Goal: Transaction & Acquisition: Purchase product/service

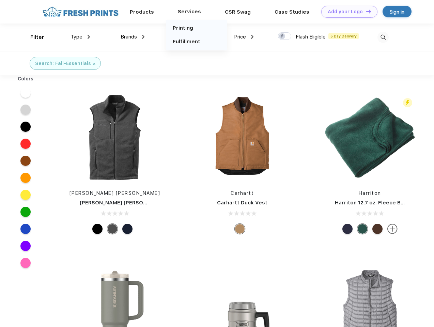
scroll to position [0, 0]
click at [347, 12] on link "Add your Logo Design Tool" at bounding box center [349, 12] width 56 height 12
click at [0, 0] on div "Design Tool" at bounding box center [0, 0] width 0 height 0
click at [366, 11] on link "Add your Logo Design Tool" at bounding box center [349, 12] width 56 height 12
click at [33, 37] on div "Filter" at bounding box center [37, 37] width 14 height 8
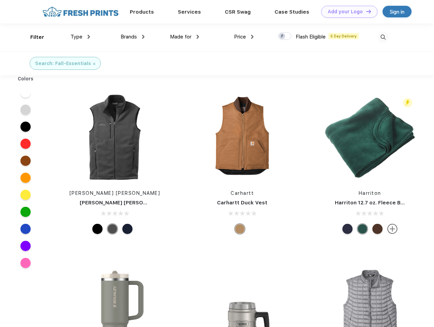
click at [80, 37] on span "Type" at bounding box center [77, 37] width 12 height 6
click at [133, 37] on span "Brands" at bounding box center [129, 37] width 16 height 6
click at [185, 37] on span "Made for" at bounding box center [180, 37] width 21 height 6
click at [244, 37] on span "Price" at bounding box center [240, 37] width 12 height 6
click at [285, 36] on div at bounding box center [284, 35] width 13 height 7
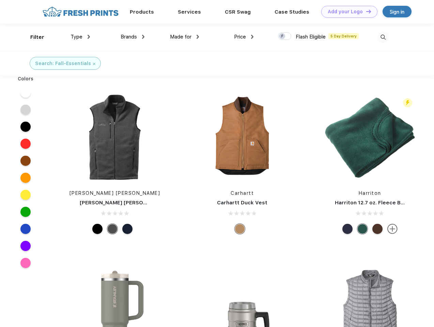
click at [282, 36] on input "checkbox" at bounding box center [280, 34] width 4 height 4
click at [383, 37] on img at bounding box center [383, 37] width 11 height 11
